Goal: Find specific page/section: Find specific page/section

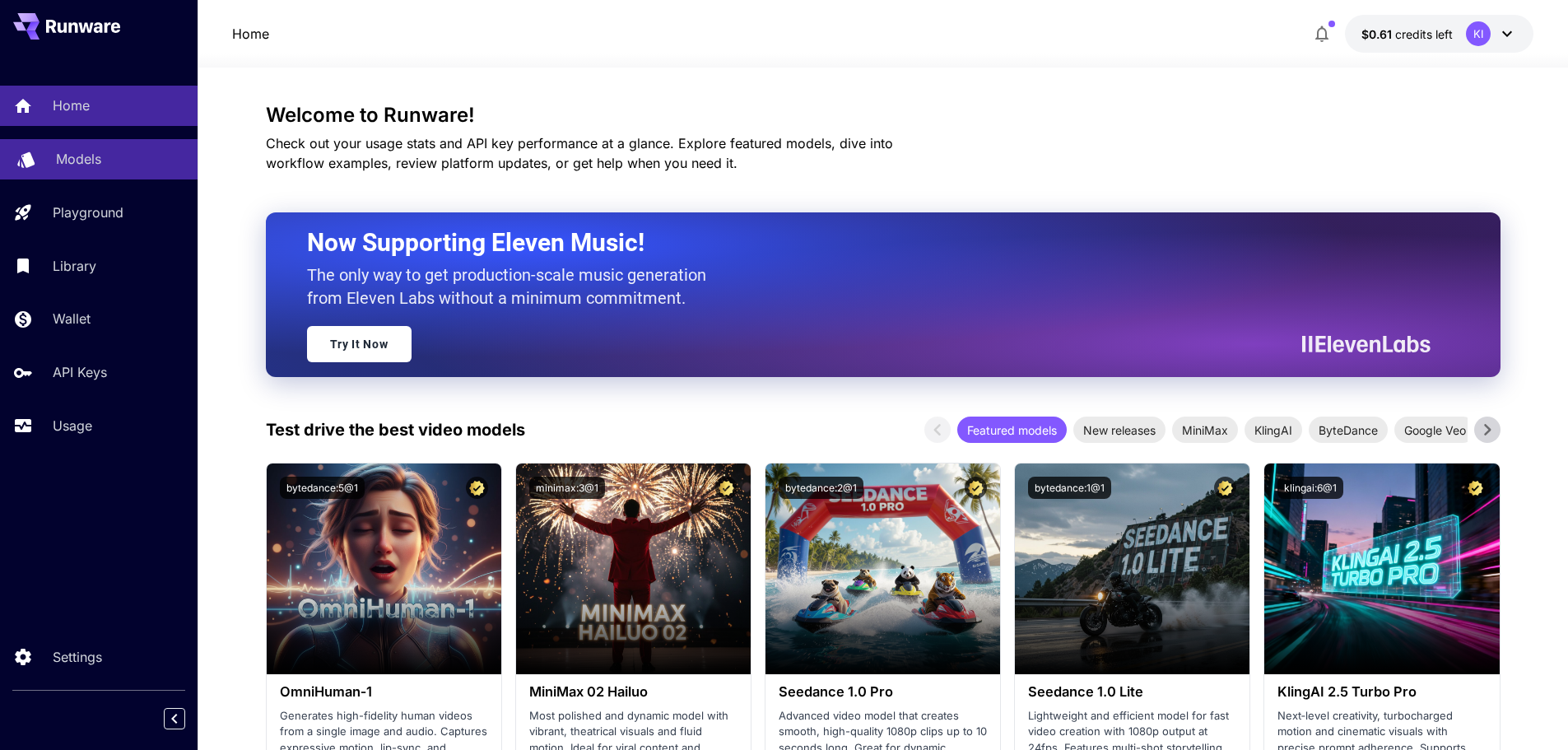
click at [86, 157] on p "Models" at bounding box center [78, 159] width 45 height 20
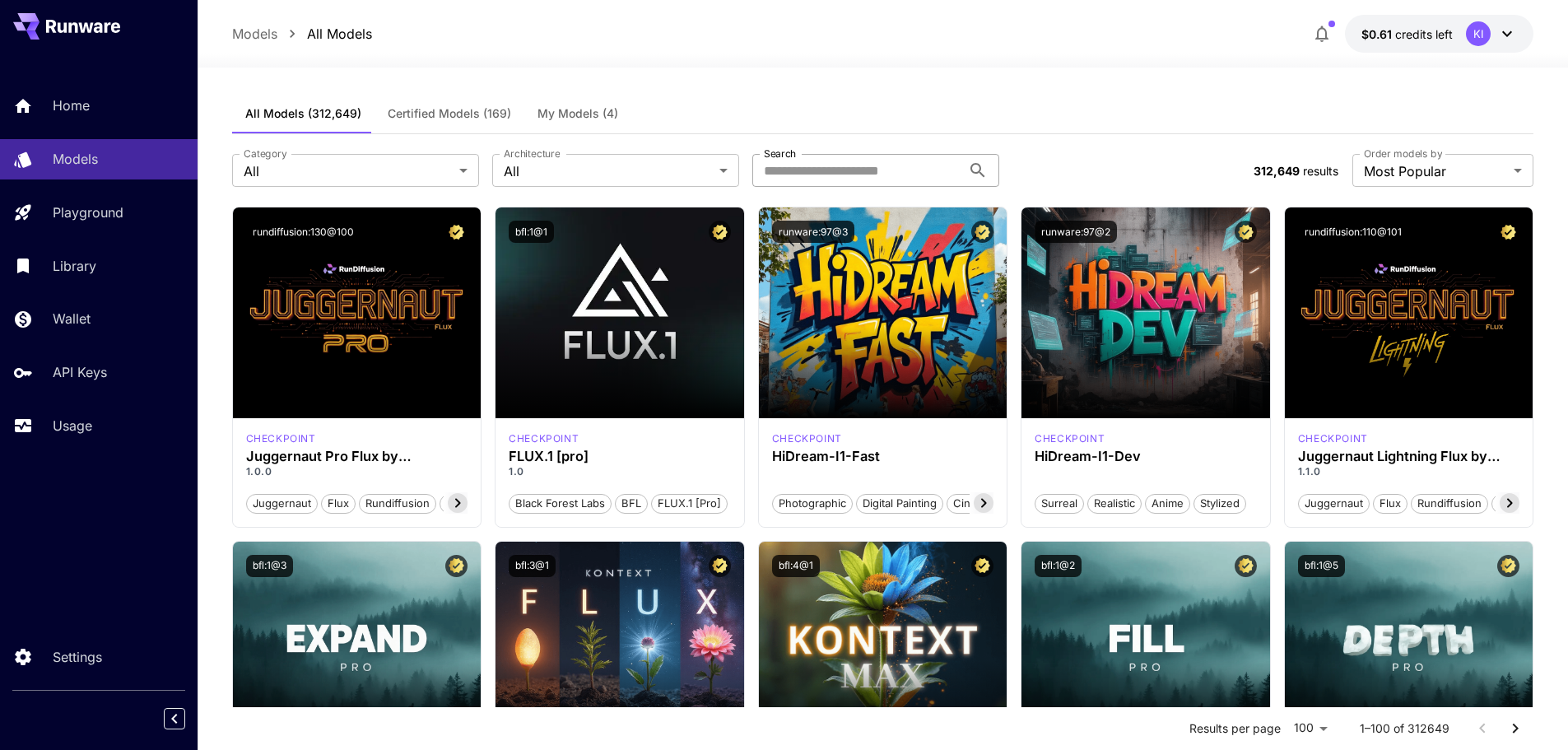
click at [827, 173] on input "Search" at bounding box center [856, 170] width 209 height 33
type input "*"
type input "*****"
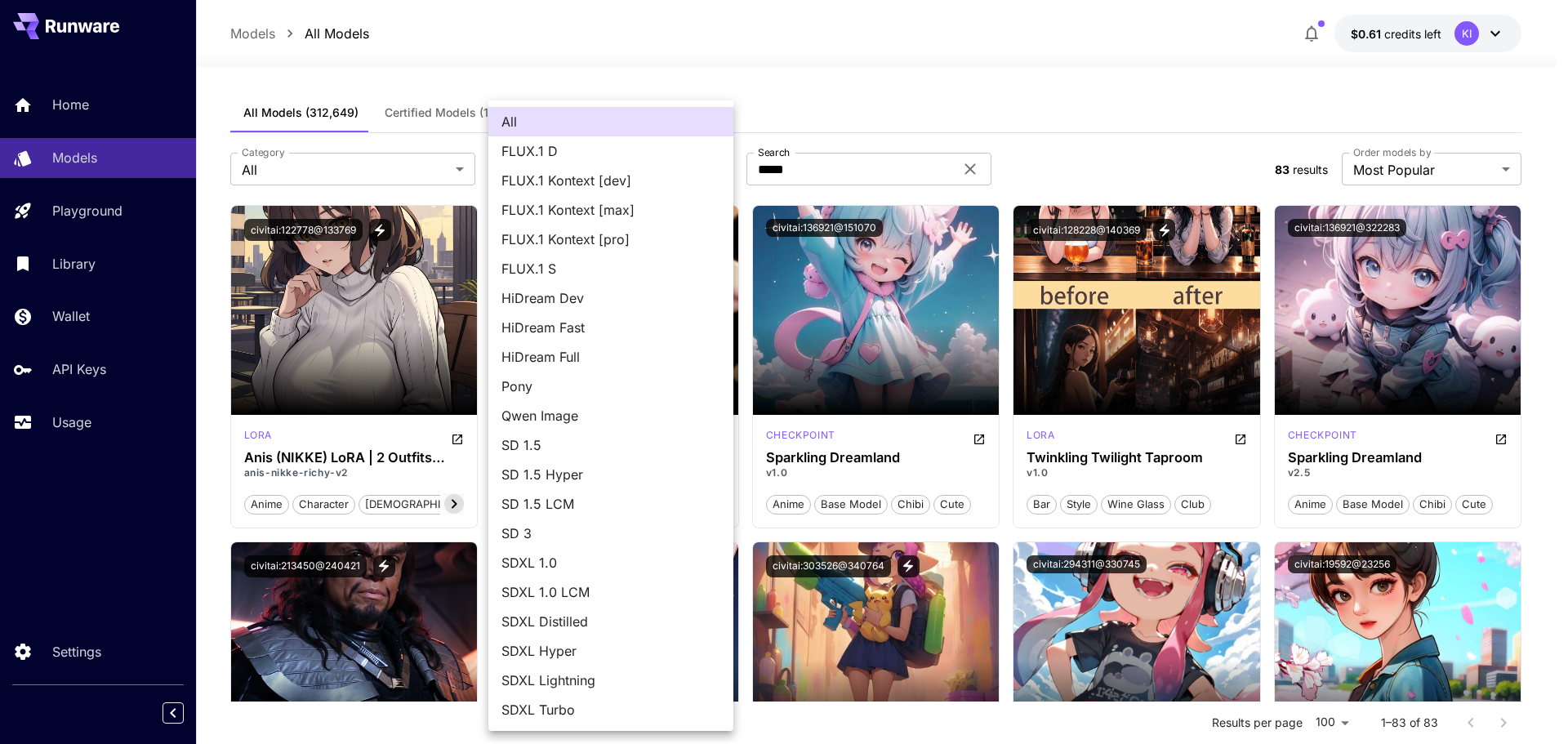
click at [750, 101] on div at bounding box center [784, 372] width 1568 height 744
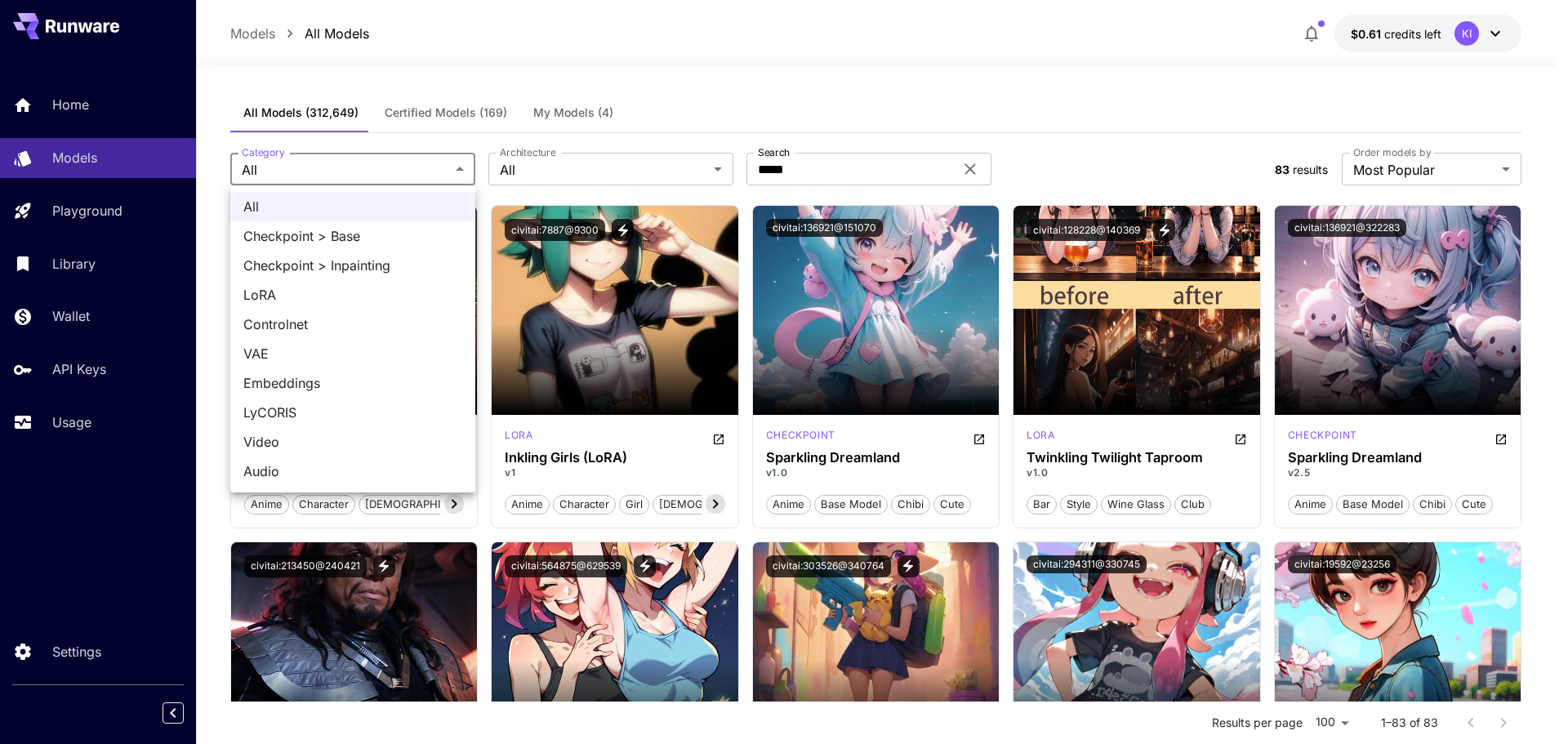
click at [327, 234] on span "Checkpoint > Base" at bounding box center [352, 236] width 219 height 19
type input "**********"
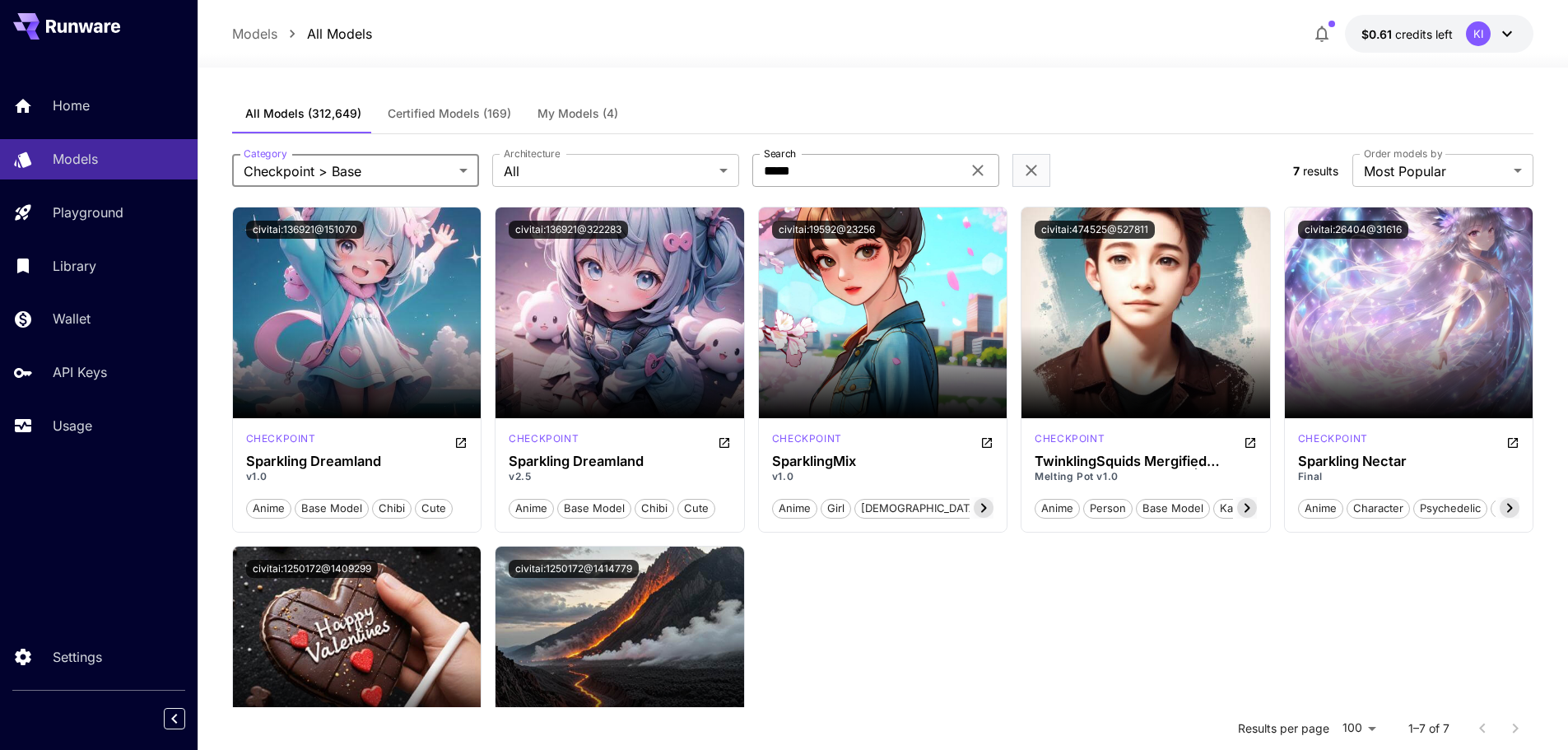
click at [977, 167] on icon at bounding box center [978, 170] width 20 height 20
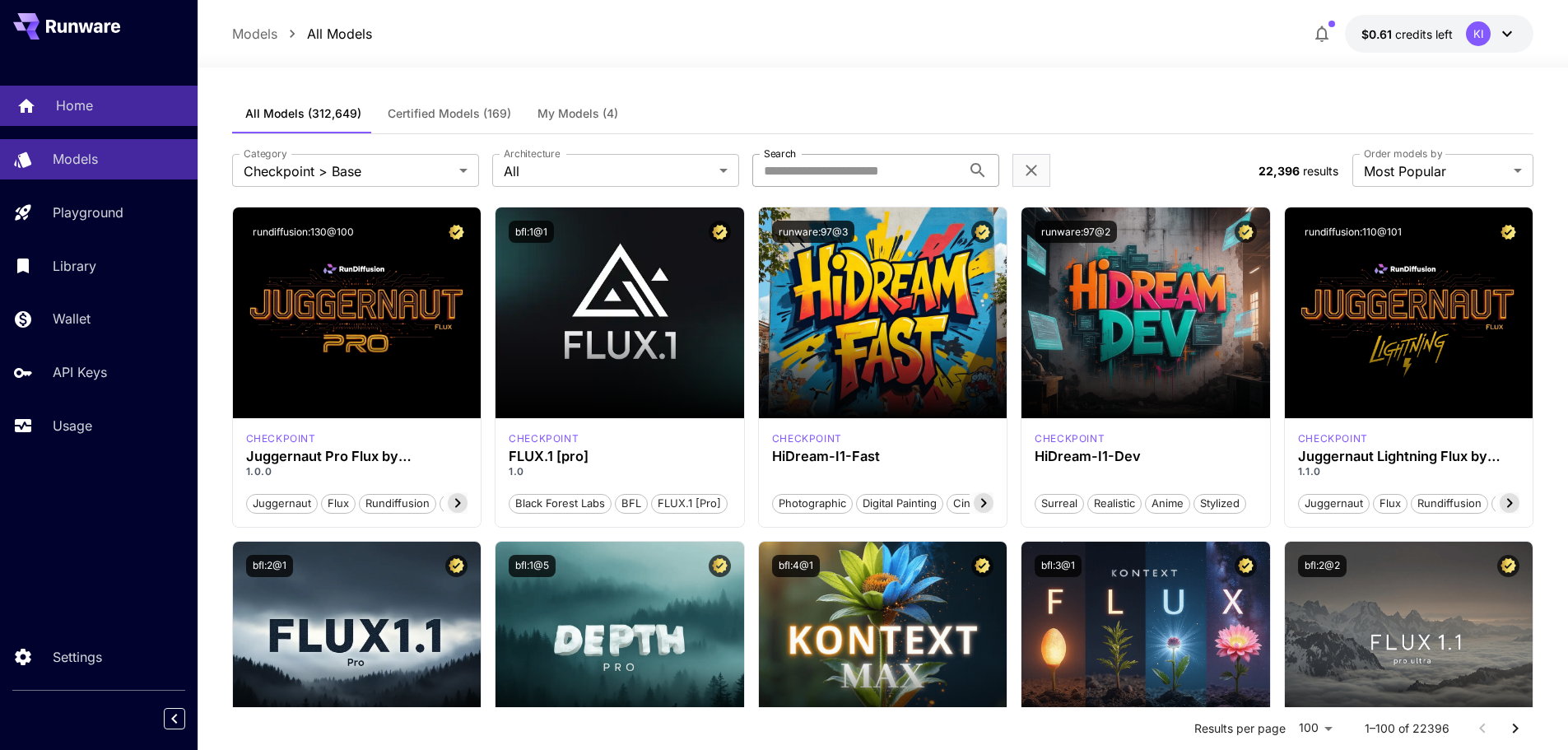
click at [82, 110] on p "Home" at bounding box center [75, 105] width 37 height 20
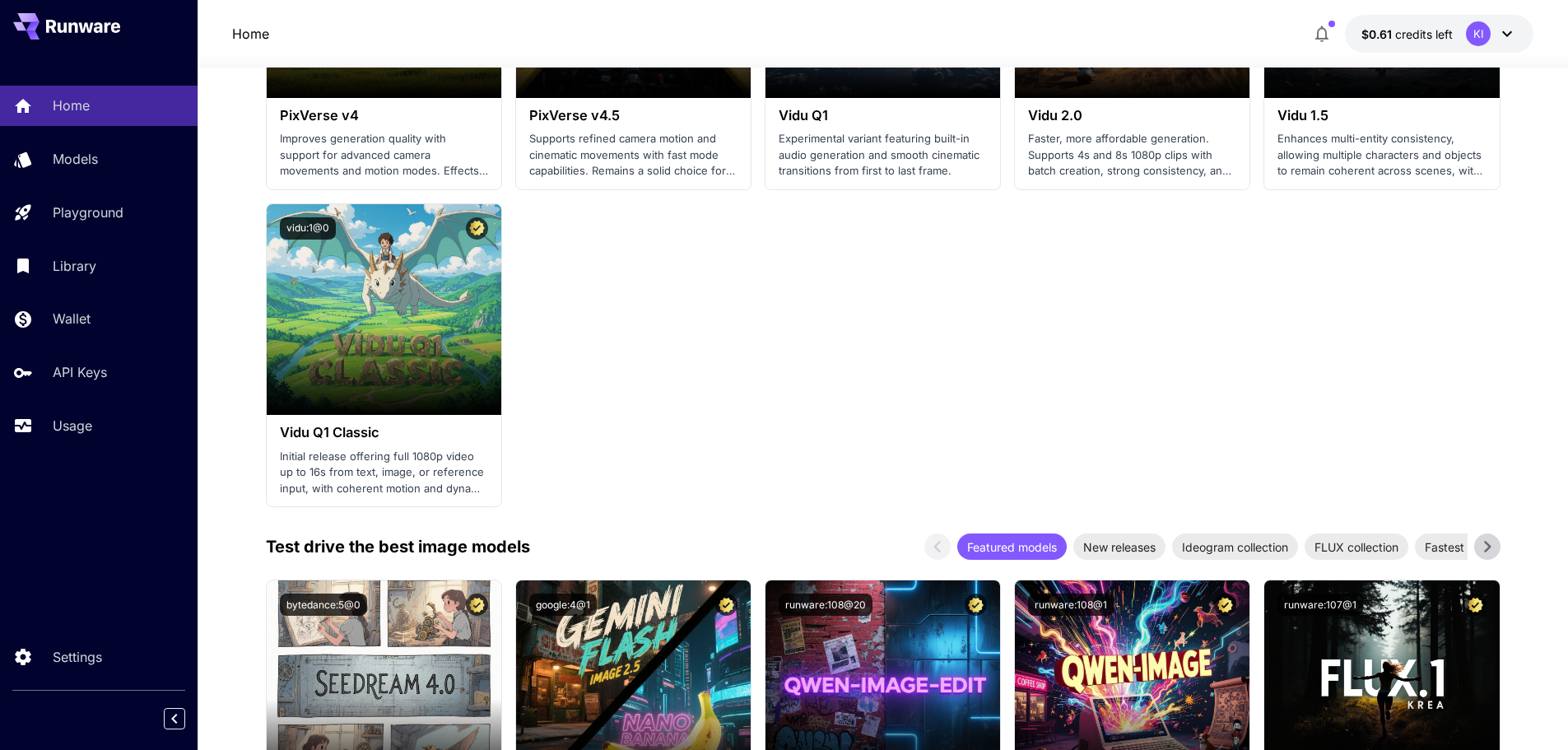
scroll to position [1563, 0]
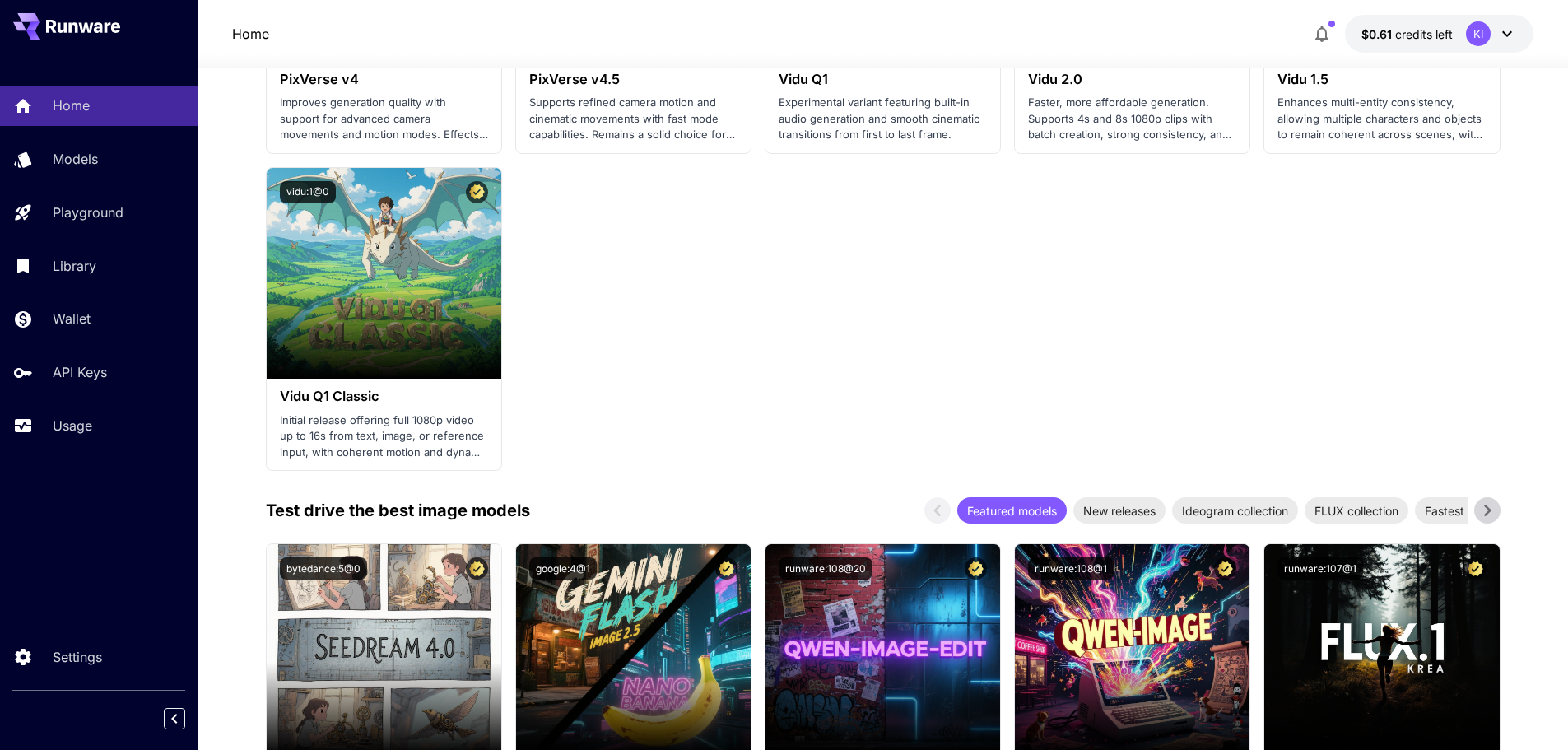
click at [1482, 507] on icon at bounding box center [1488, 510] width 25 height 25
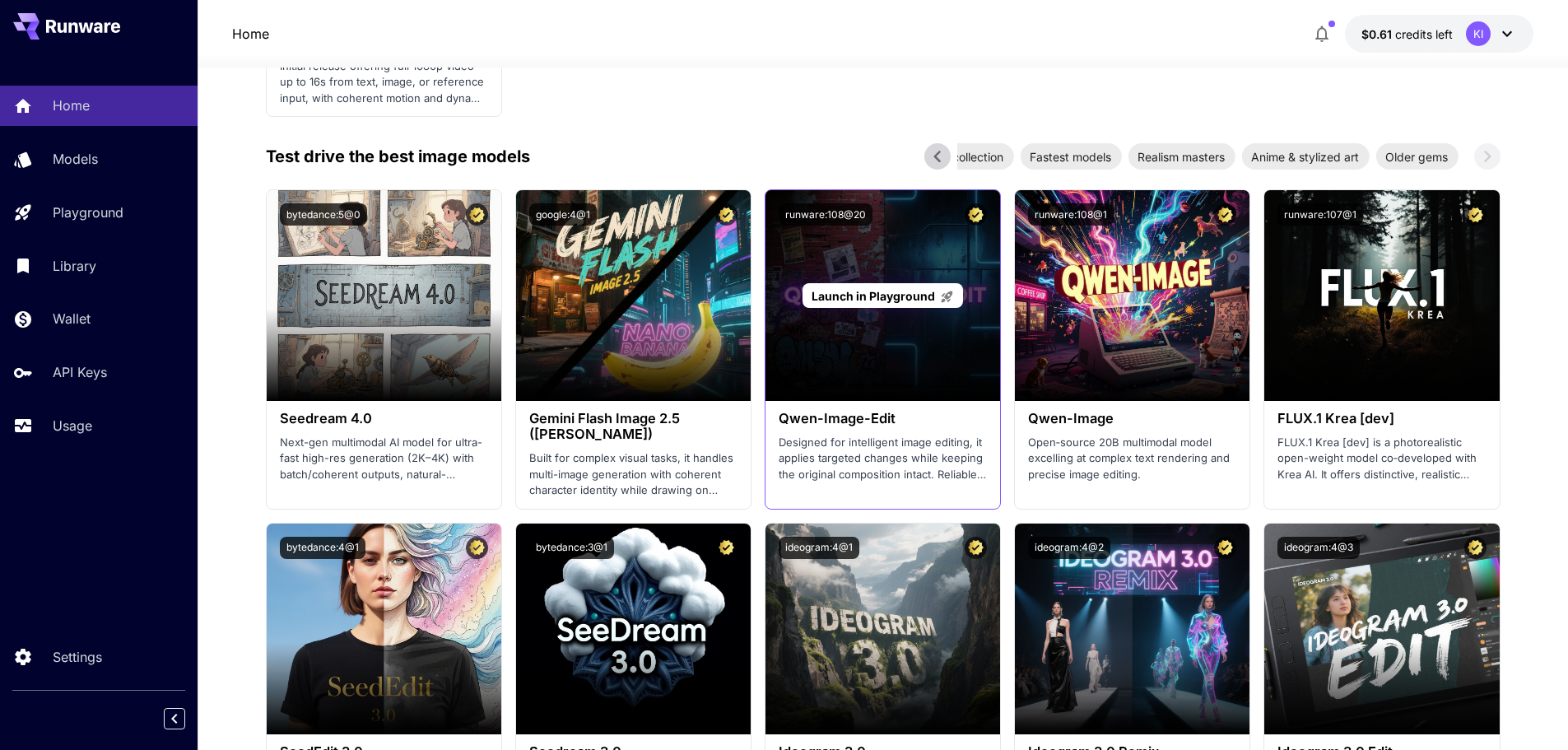
scroll to position [1810, 0]
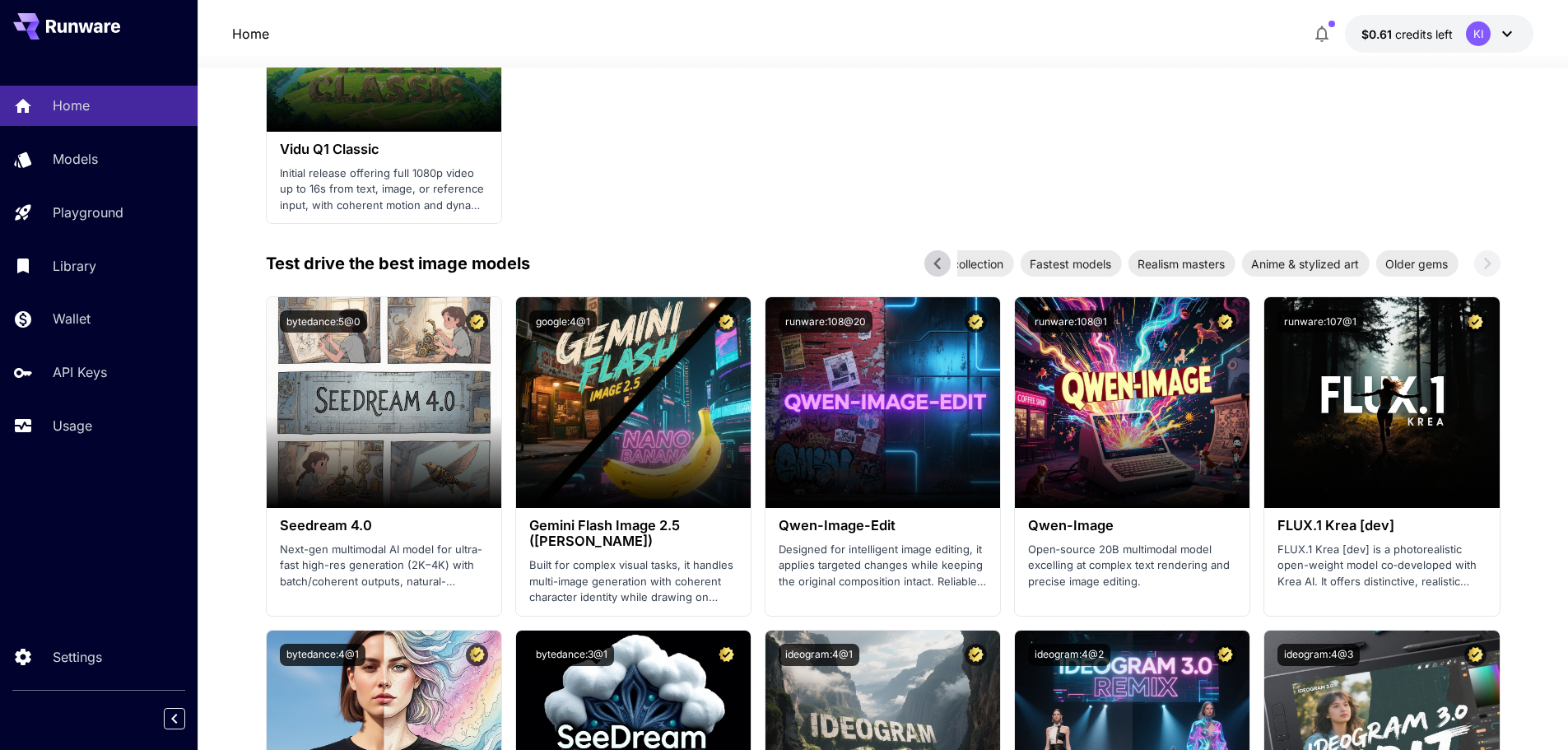
click at [945, 259] on icon at bounding box center [937, 263] width 25 height 25
click at [1108, 256] on span "New releases" at bounding box center [1118, 263] width 92 height 17
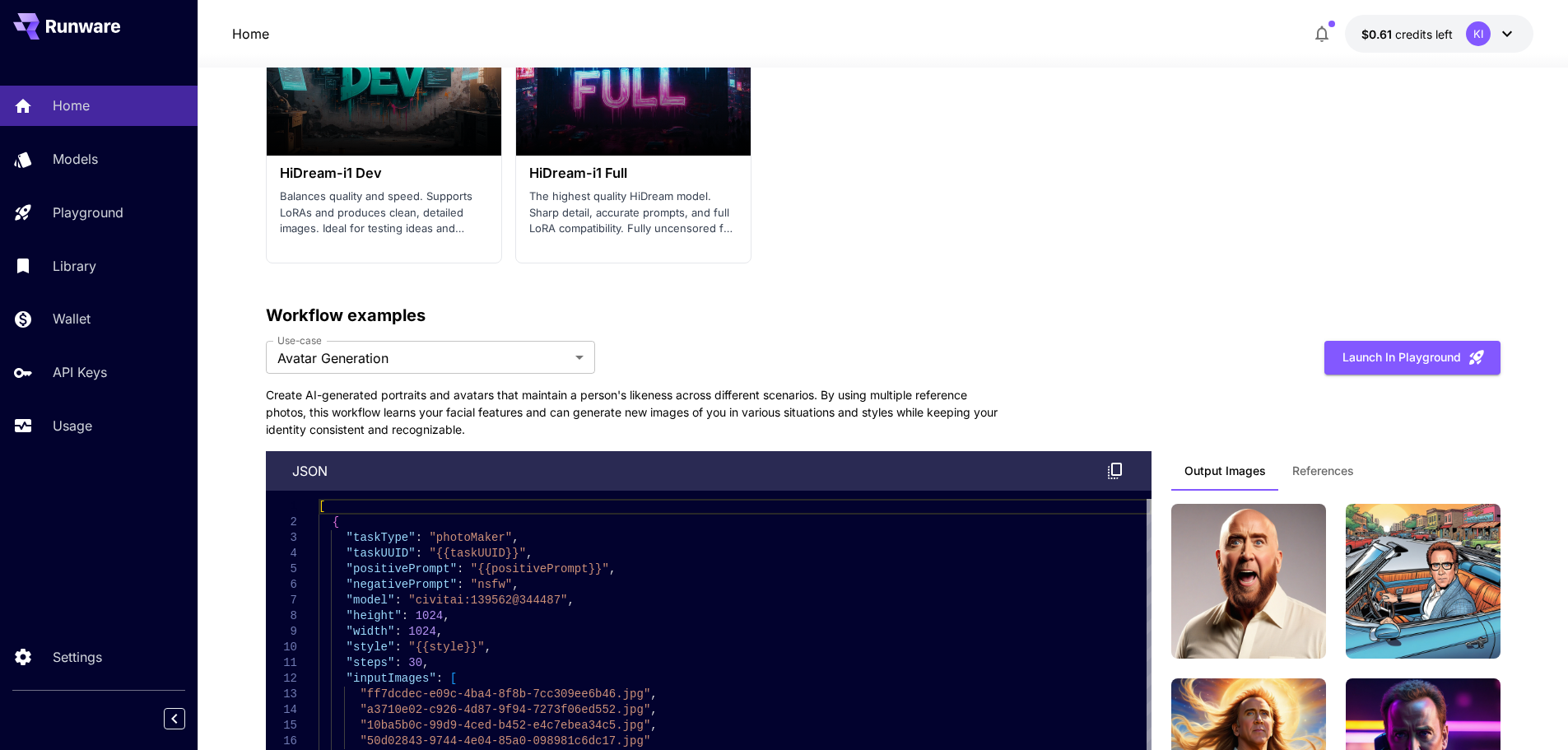
scroll to position [3868, 0]
